Goal: Transaction & Acquisition: Purchase product/service

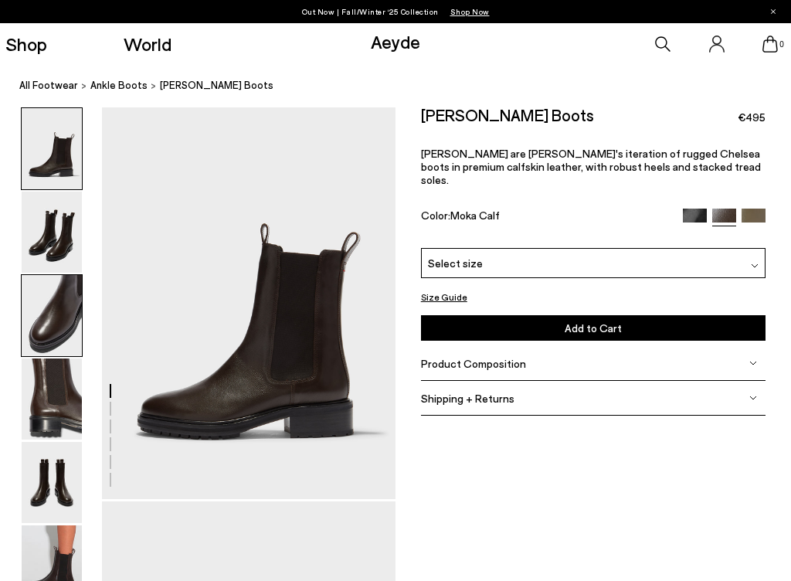
click at [66, 306] on img at bounding box center [52, 315] width 60 height 81
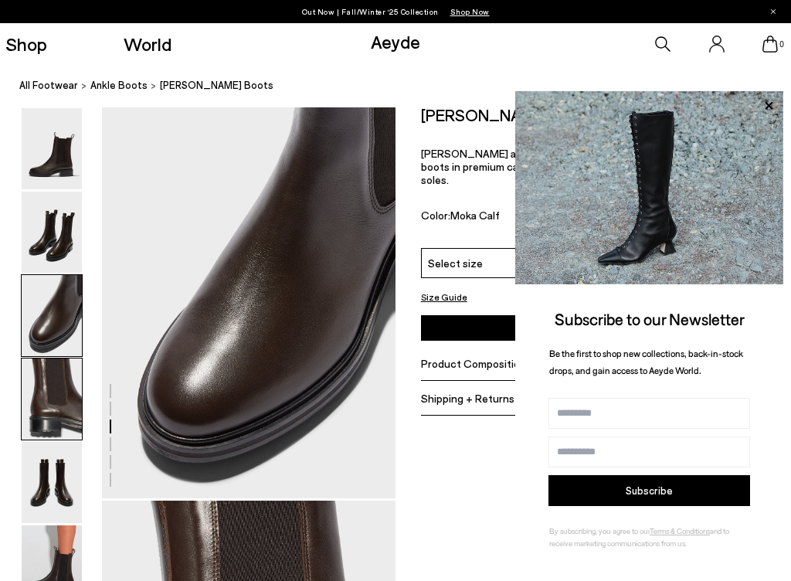
click at [53, 389] on img at bounding box center [52, 399] width 60 height 81
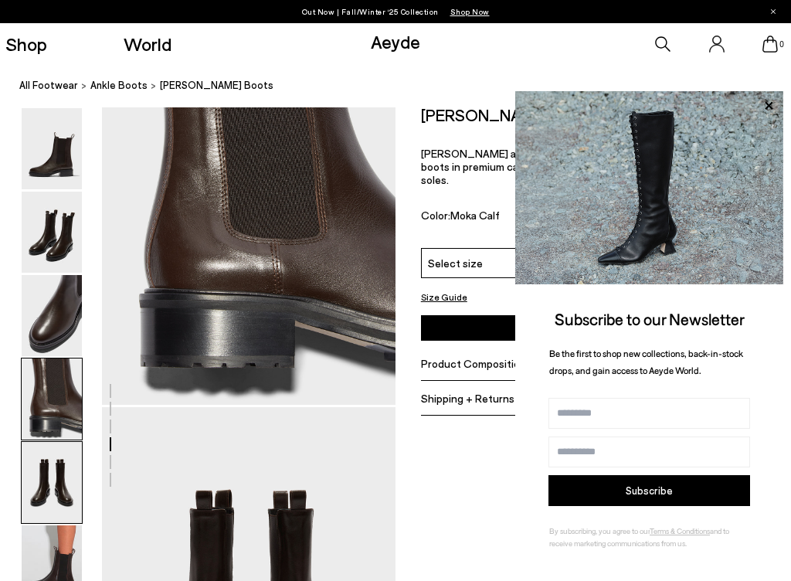
click at [32, 505] on img at bounding box center [52, 482] width 60 height 81
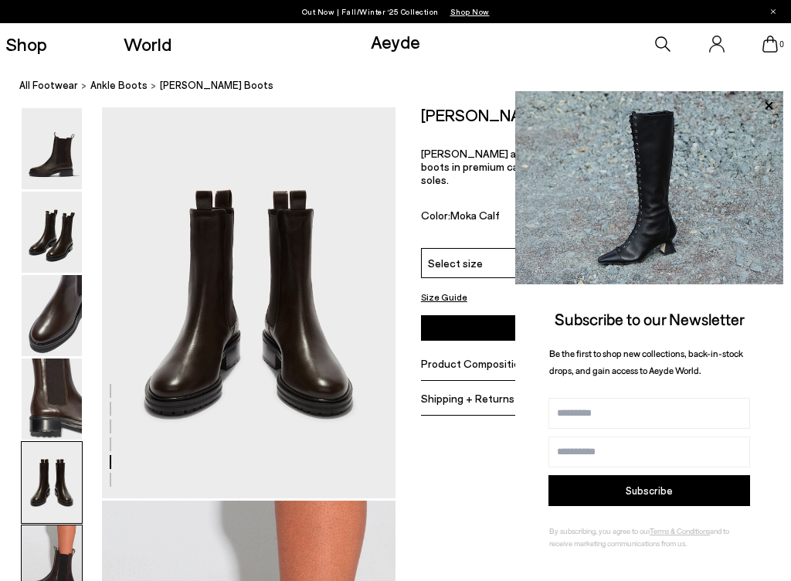
click at [63, 546] on img at bounding box center [52, 565] width 60 height 81
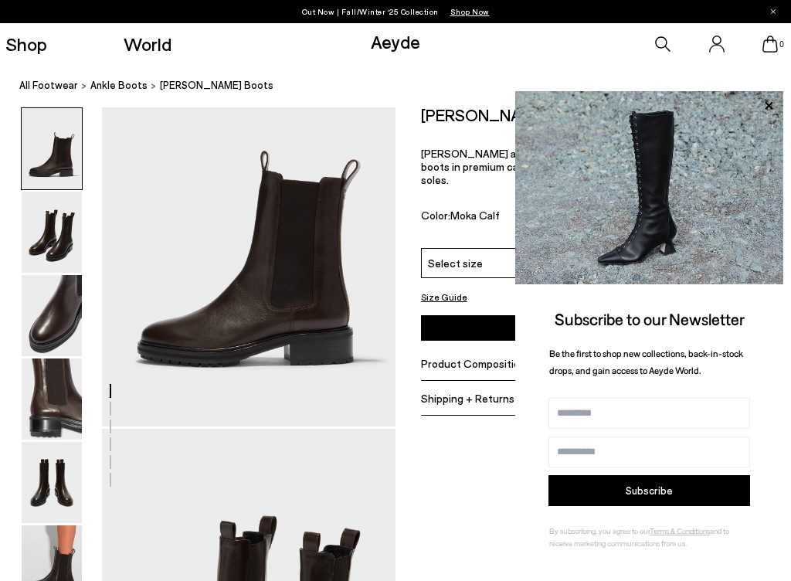
scroll to position [30, 0]
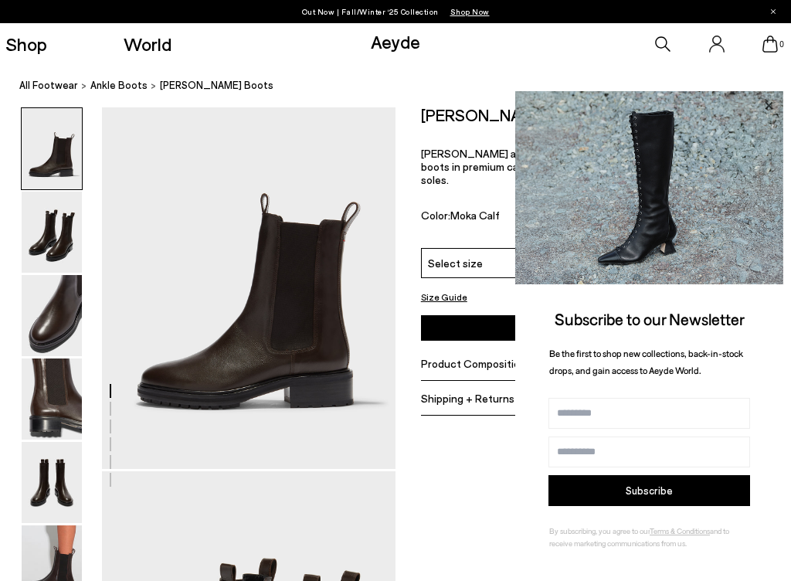
click at [767, 112] on icon at bounding box center [769, 106] width 20 height 20
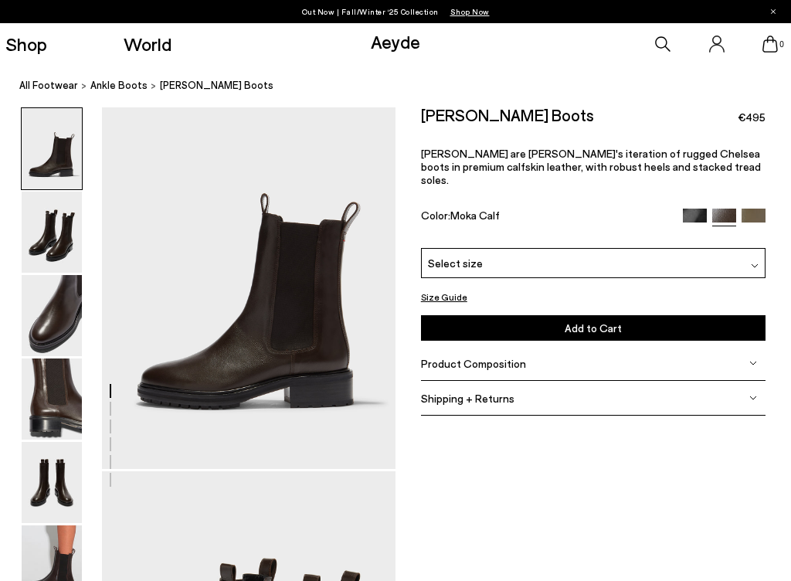
click at [497, 257] on div "Select size" at bounding box center [593, 263] width 345 height 30
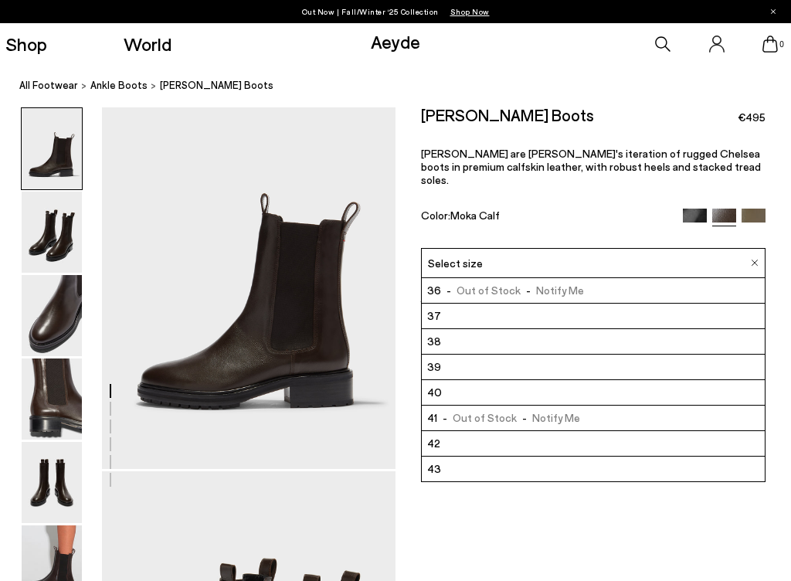
click at [484, 283] on span "- Out of Stock - Notify Me" at bounding box center [512, 290] width 143 height 15
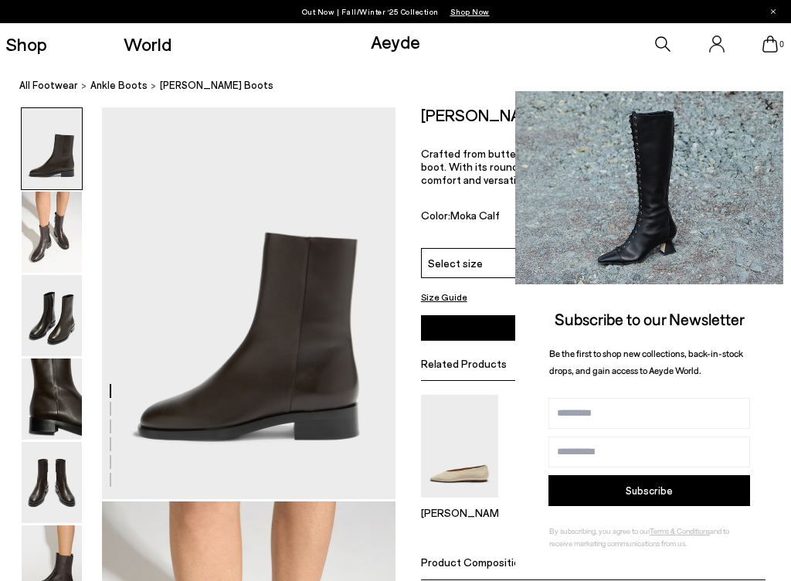
click at [777, 107] on icon at bounding box center [769, 106] width 20 height 20
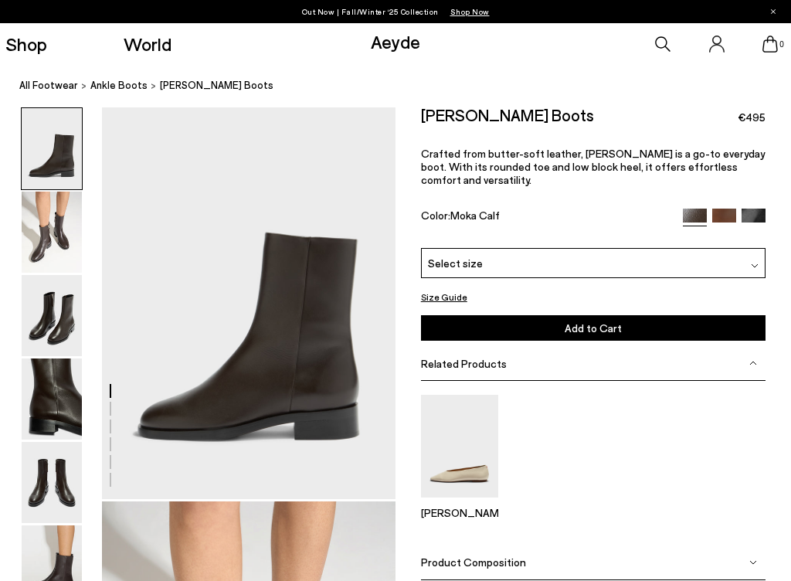
click at [538, 264] on div "Select size" at bounding box center [593, 263] width 345 height 30
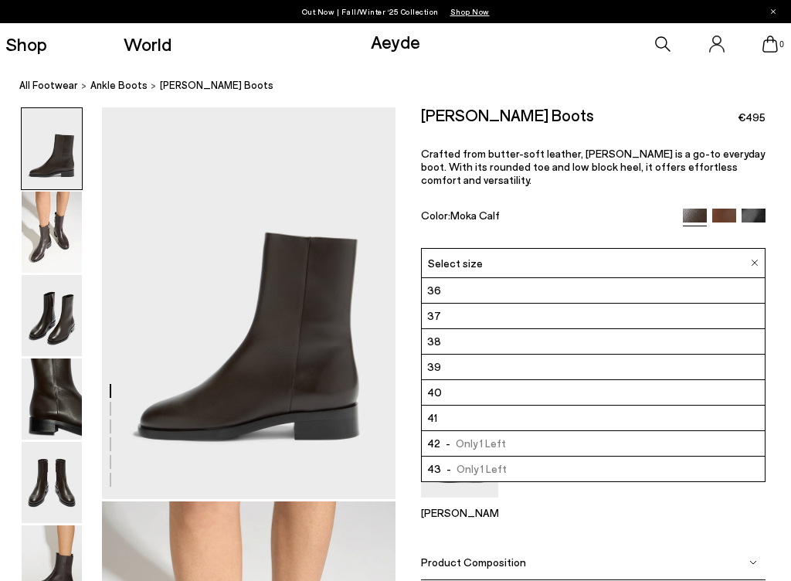
click at [526, 279] on li "36" at bounding box center [593, 290] width 343 height 25
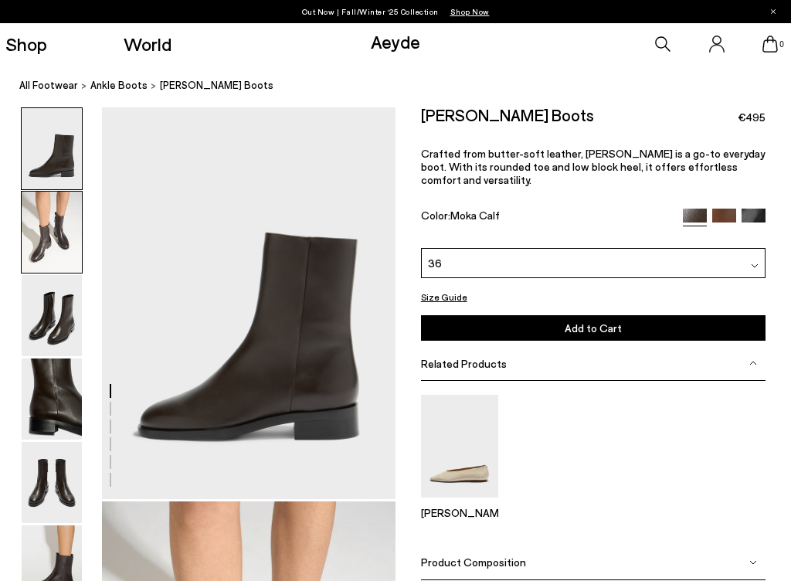
click at [53, 254] on img at bounding box center [52, 232] width 60 height 81
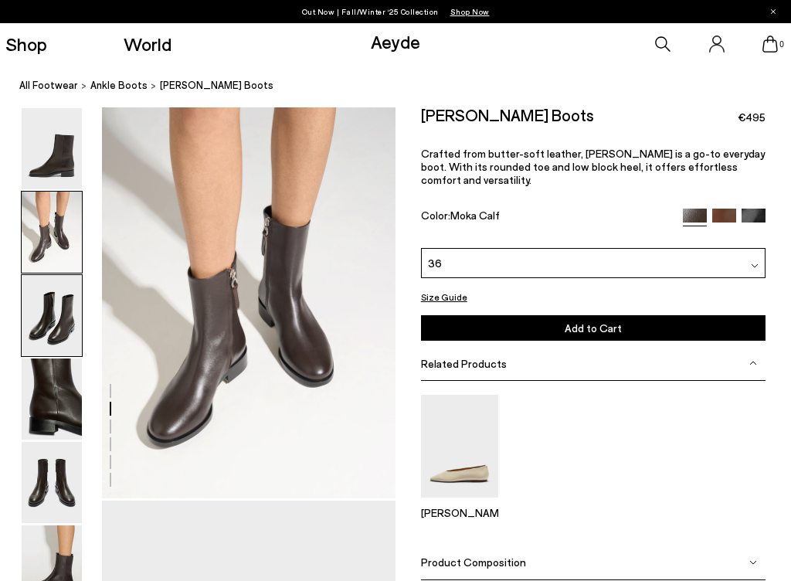
click at [49, 314] on img at bounding box center [52, 315] width 60 height 81
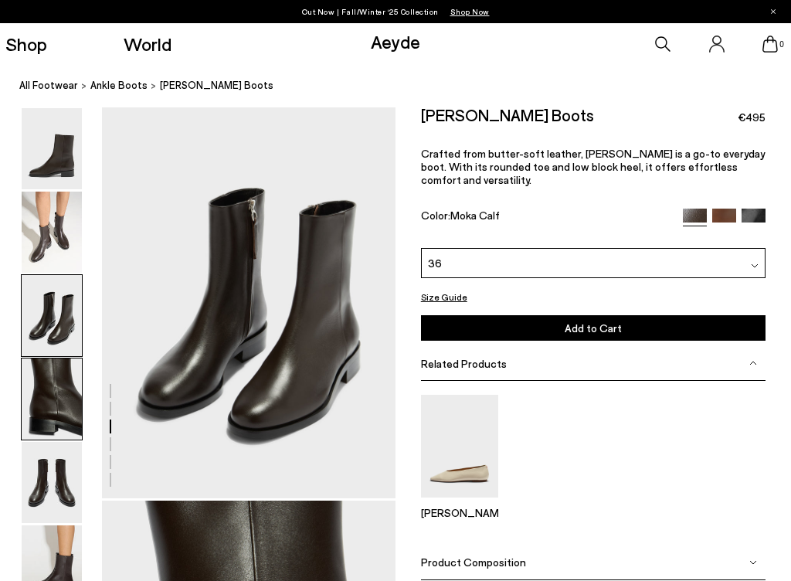
click at [45, 389] on img at bounding box center [52, 399] width 60 height 81
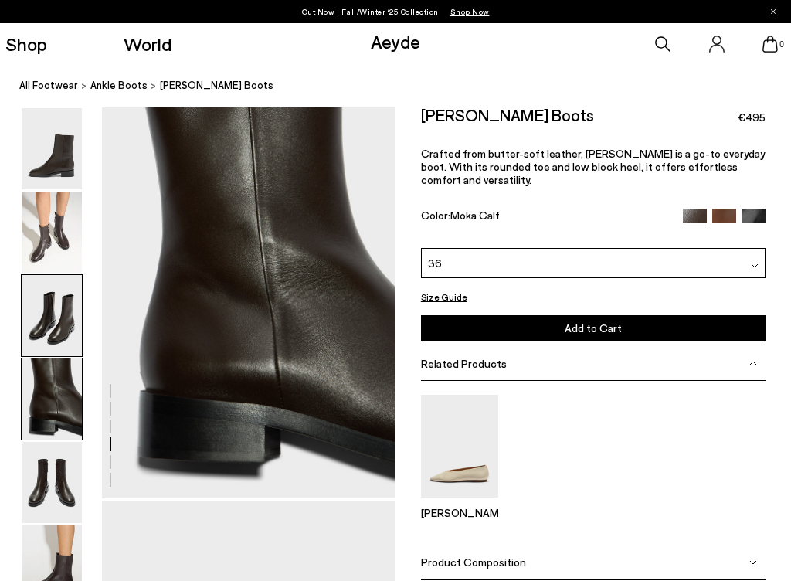
click at [45, 288] on img at bounding box center [52, 315] width 60 height 81
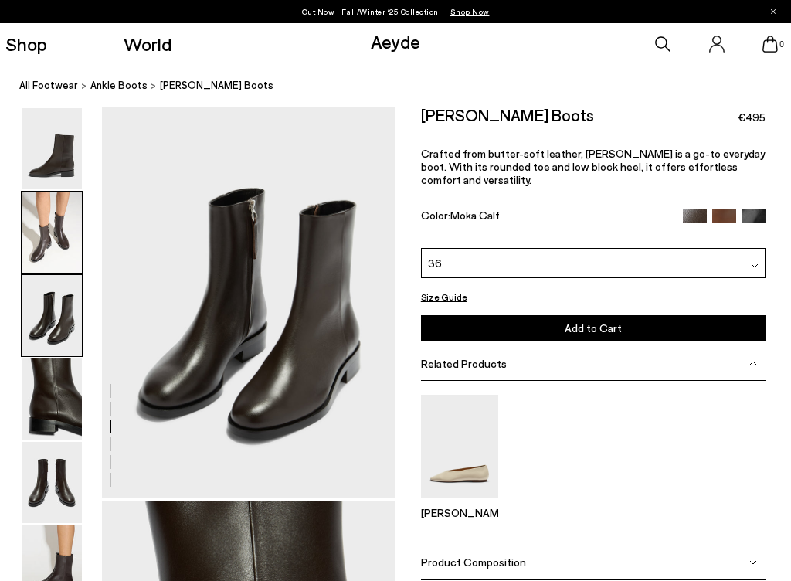
click at [51, 227] on img at bounding box center [52, 232] width 60 height 81
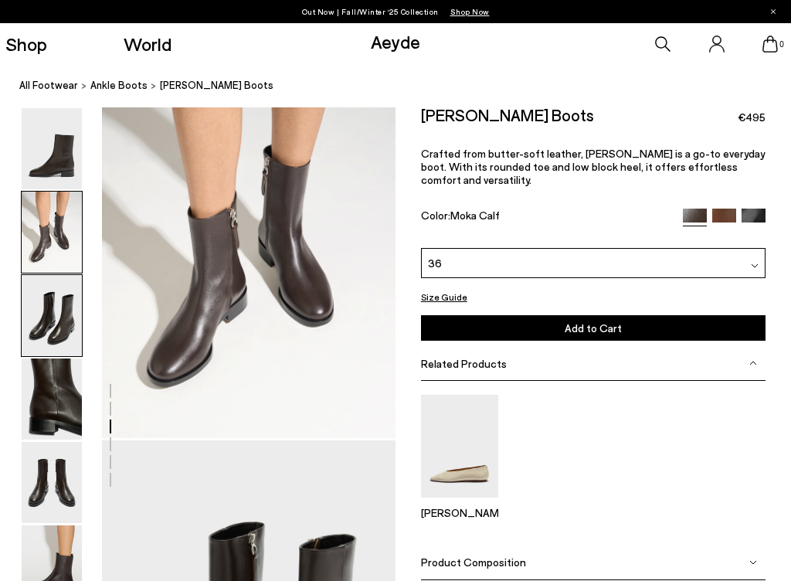
scroll to position [394, 0]
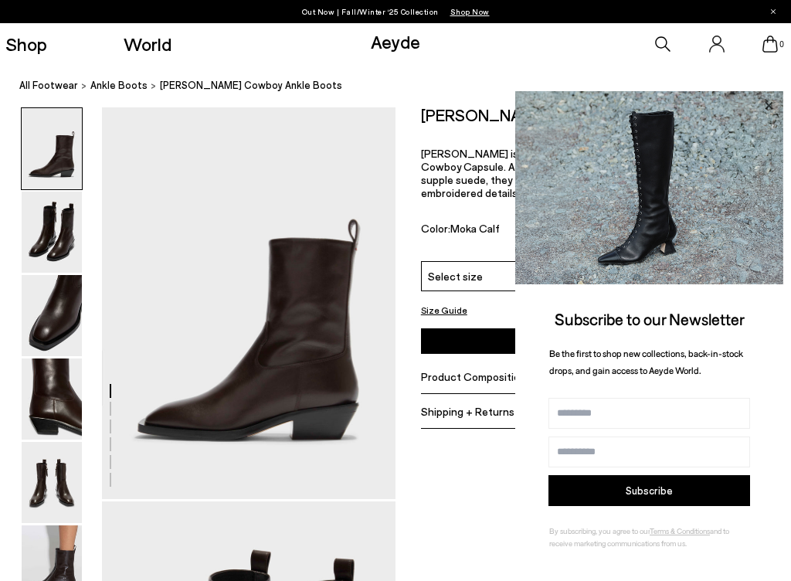
click at [761, 104] on icon at bounding box center [769, 106] width 20 height 20
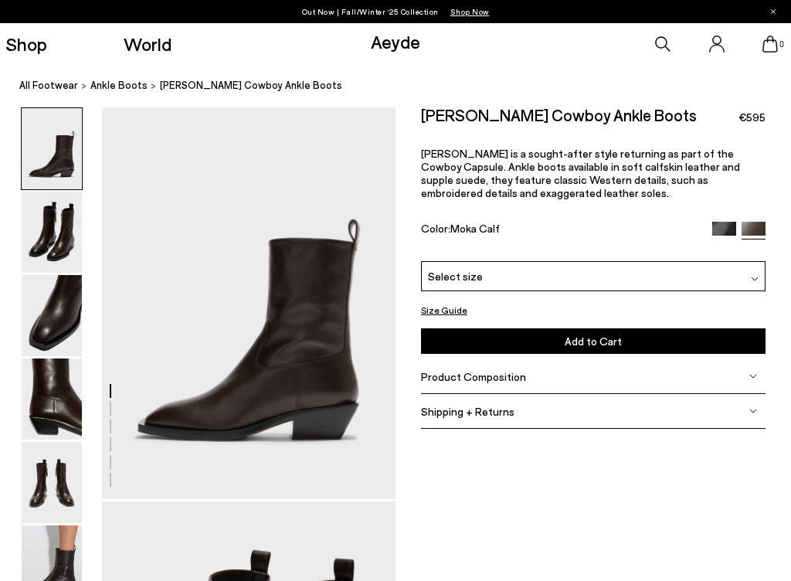
click at [765, 104] on nav "All Footwear ankle boots Luis Leather Cowboy Ankle Boots" at bounding box center [405, 86] width 772 height 42
click at [57, 300] on img at bounding box center [52, 315] width 60 height 81
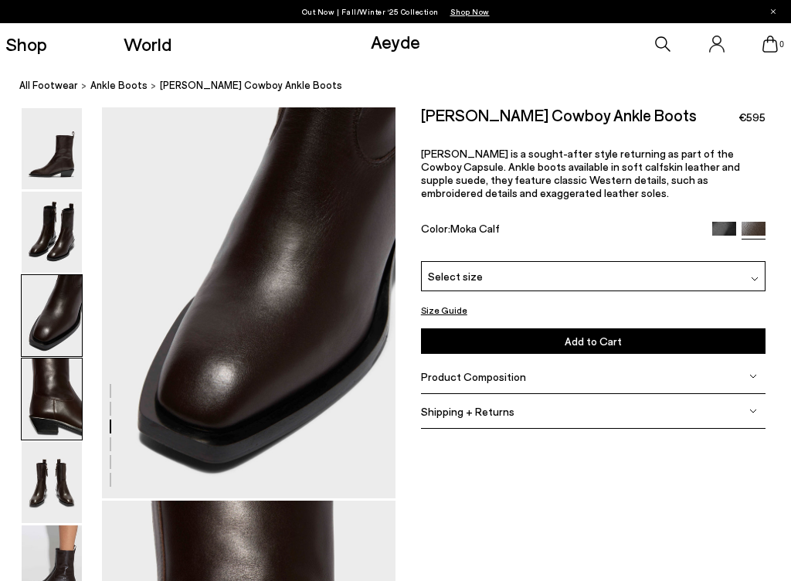
click at [58, 383] on img at bounding box center [52, 399] width 60 height 81
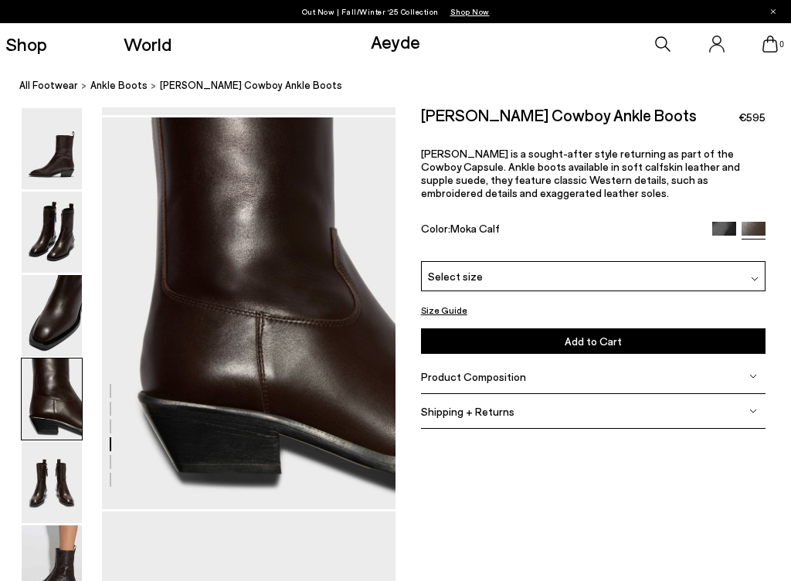
scroll to position [1182, 0]
